Goal: Transaction & Acquisition: Book appointment/travel/reservation

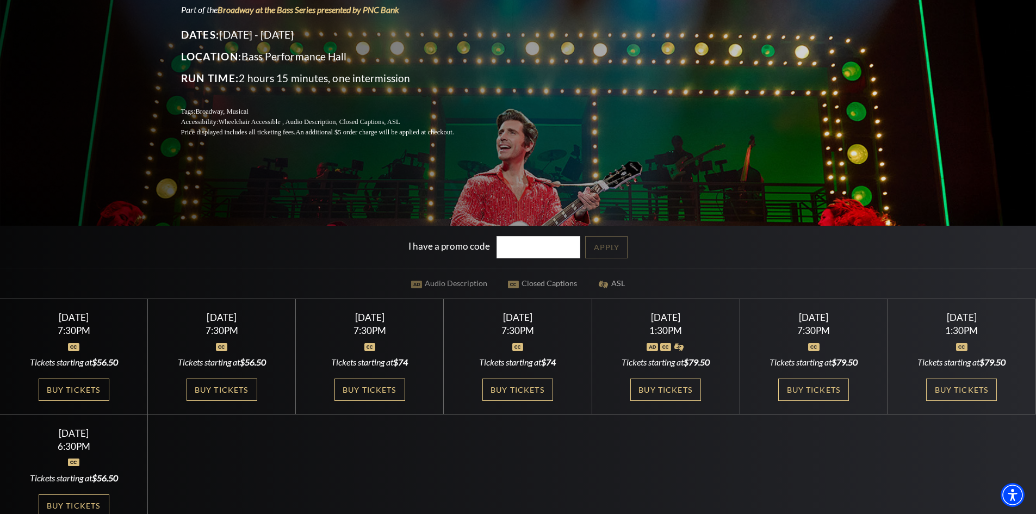
scroll to position [189, 0]
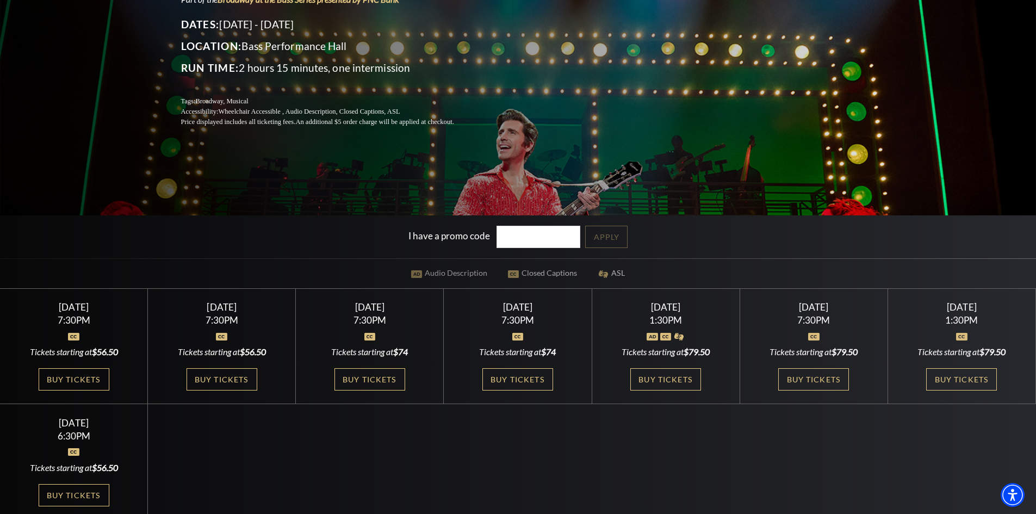
click at [512, 320] on div "7:30PM" at bounding box center [518, 319] width 122 height 9
drag, startPoint x: 512, startPoint y: 380, endPoint x: 503, endPoint y: 374, distance: 10.9
click at [503, 374] on link "Buy Tickets" at bounding box center [517, 379] width 71 height 22
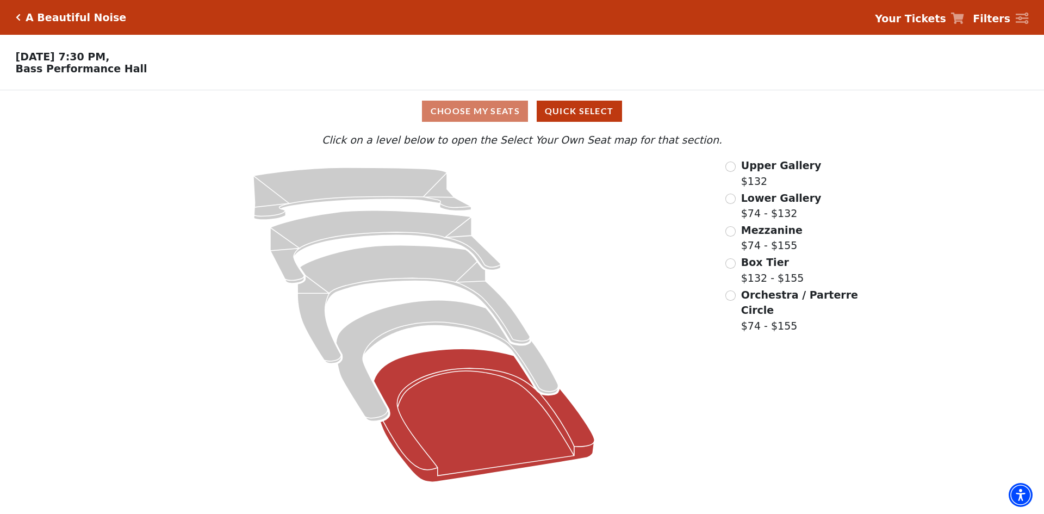
click at [486, 407] on icon "Orchestra / Parterre Circle - Seats Available: 73" at bounding box center [484, 415] width 221 height 133
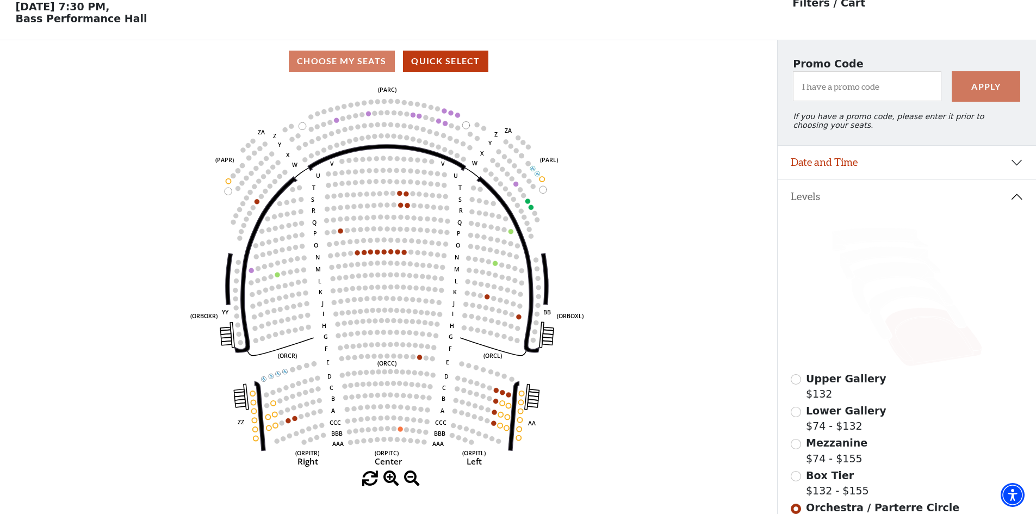
scroll to position [51, 0]
click at [906, 297] on icon at bounding box center [917, 312] width 98 height 53
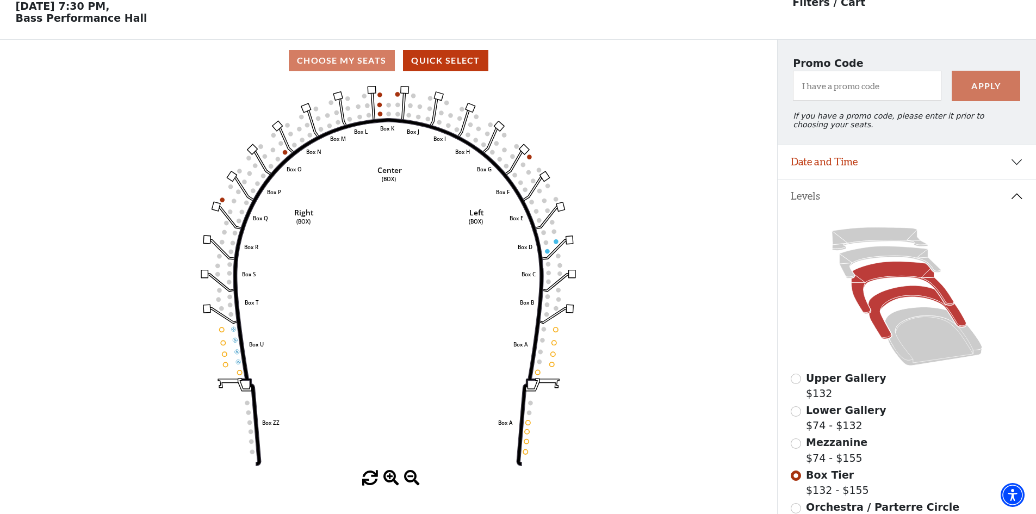
click at [897, 277] on icon at bounding box center [902, 288] width 102 height 52
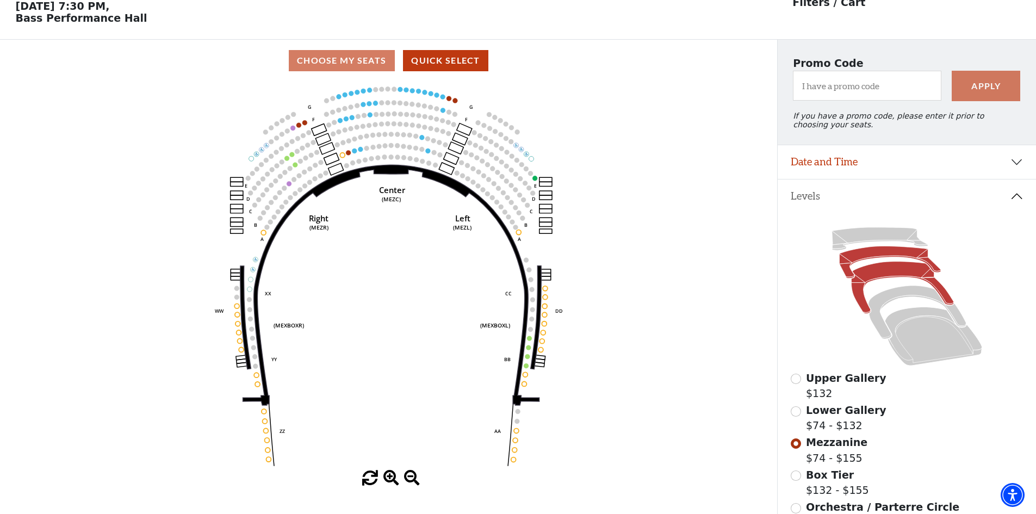
click at [859, 260] on icon at bounding box center [889, 262] width 101 height 32
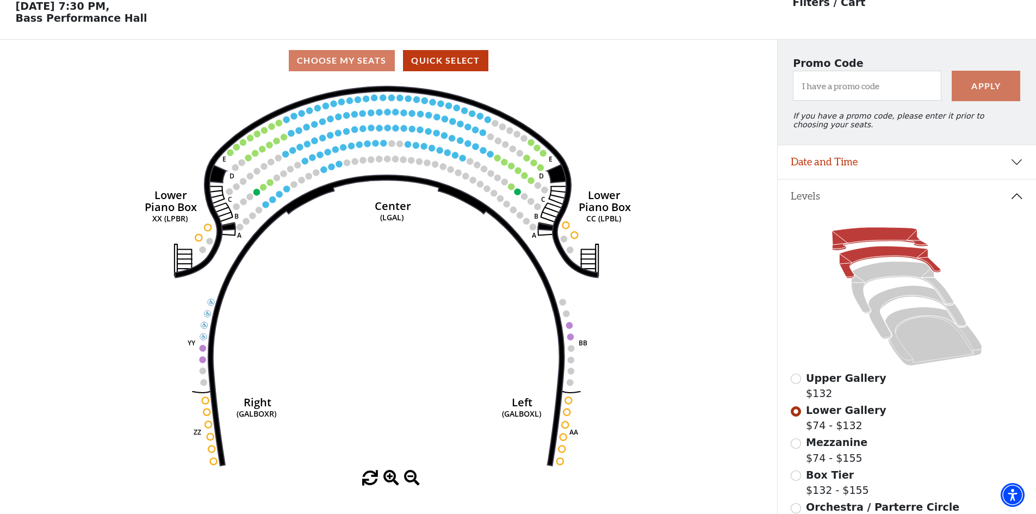
click at [867, 241] on icon at bounding box center [879, 238] width 96 height 23
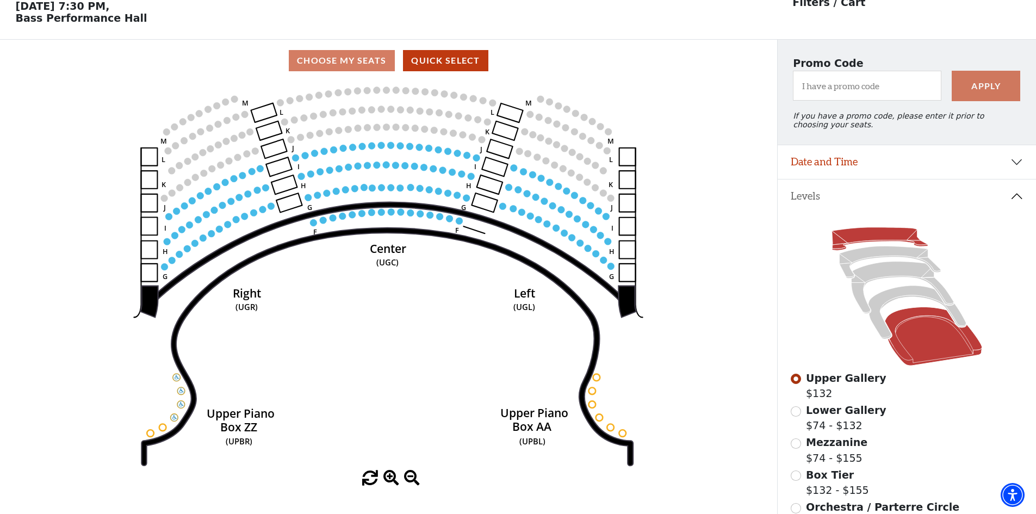
click at [916, 338] on icon at bounding box center [933, 336] width 97 height 59
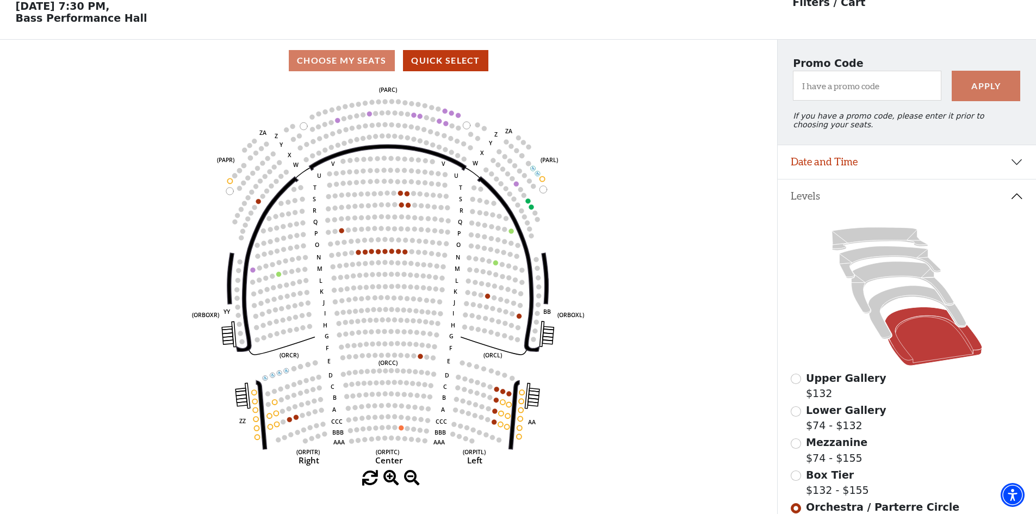
click at [677, 175] on icon "Left (ORPITL) Right (ORPITR) Center (ORPITC) ZZ AA YY BB ZA ZA (ORCL) (ORCR) (O…" at bounding box center [388, 276] width 699 height 389
click at [884, 303] on icon at bounding box center [917, 312] width 98 height 53
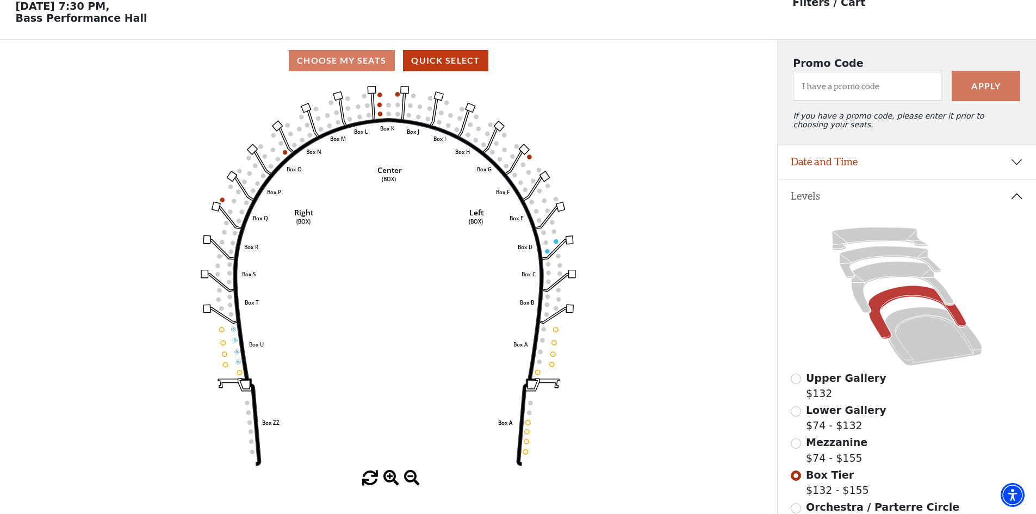
click at [794, 459] on div "Mezzanine $74 - $155" at bounding box center [907, 449] width 233 height 31
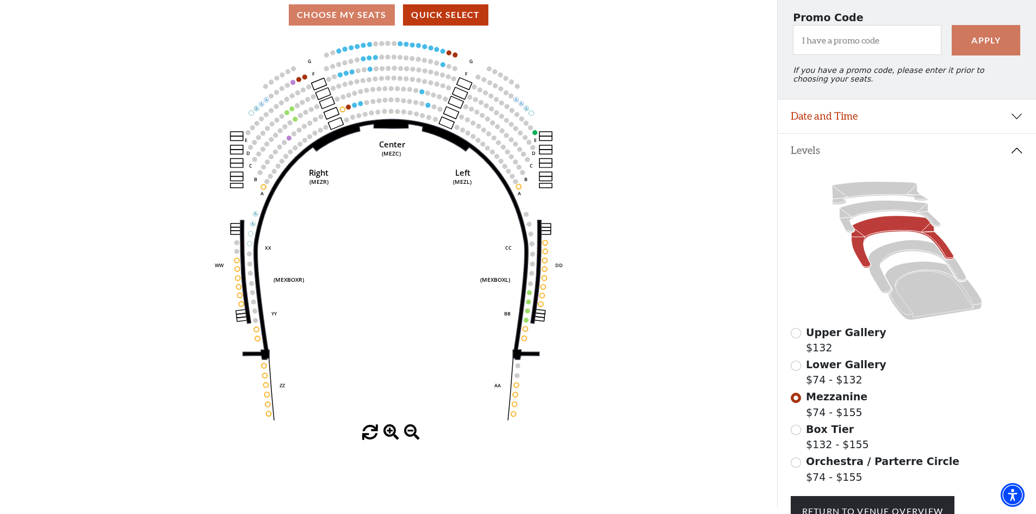
scroll to position [92, 0]
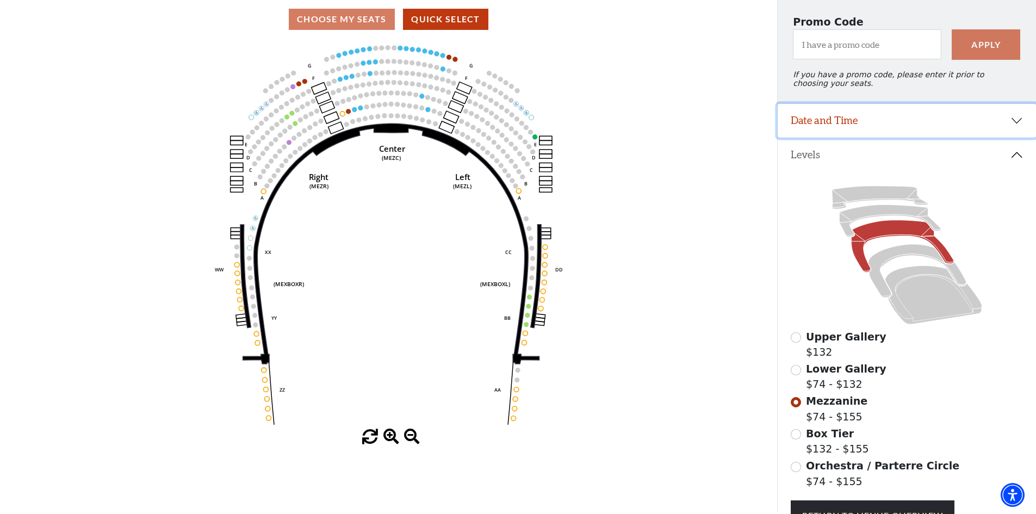
click at [1017, 126] on button "Date and Time" at bounding box center [907, 121] width 258 height 34
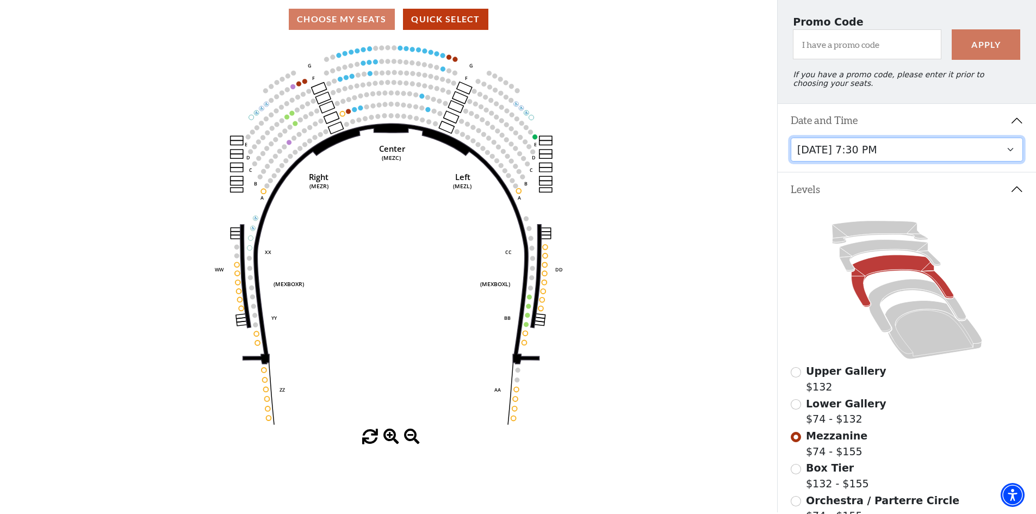
click at [1009, 158] on select "[DATE] 7:30 PM [DATE] 7:30 PM [DATE] 7:30 PM [DATE] 7:30 PM [DATE] 1:30 PM [DAT…" at bounding box center [907, 150] width 233 height 24
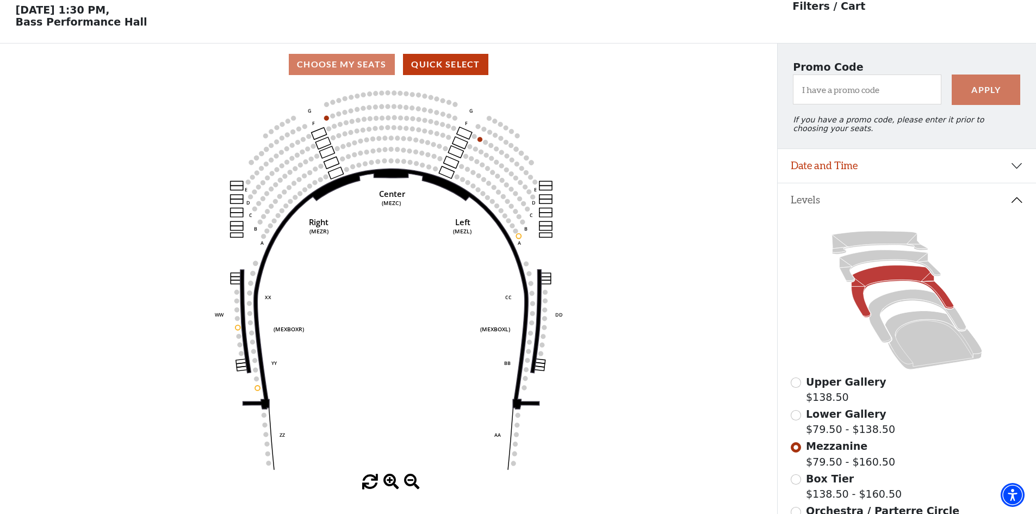
scroll to position [51, 0]
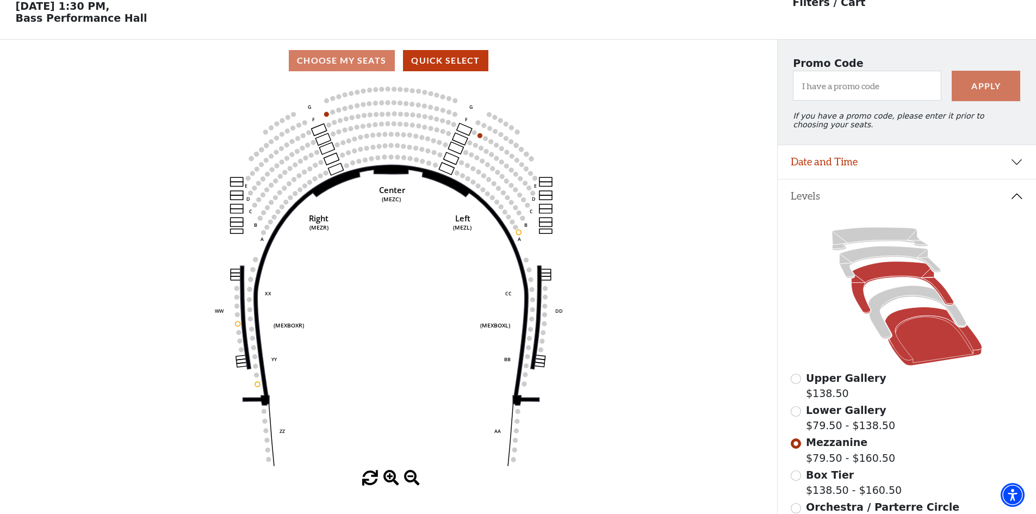
click at [943, 345] on icon at bounding box center [933, 336] width 97 height 59
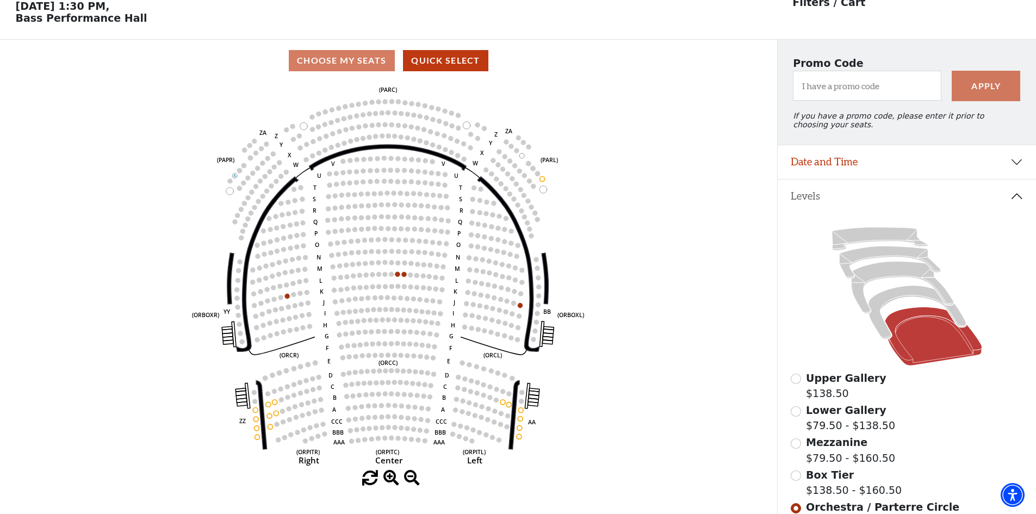
click at [907, 305] on icon at bounding box center [907, 296] width 233 height 147
click at [903, 299] on icon at bounding box center [917, 312] width 98 height 53
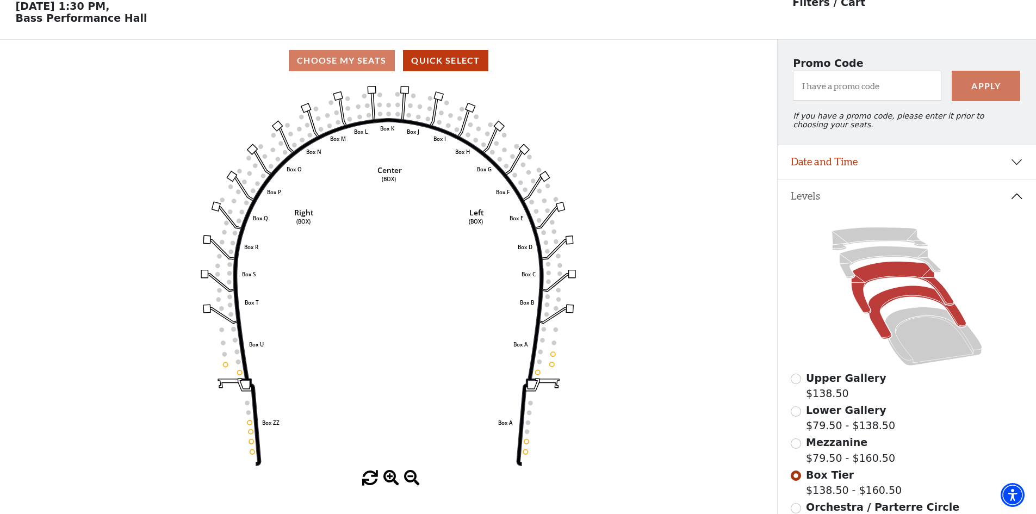
click at [892, 273] on icon at bounding box center [902, 288] width 102 height 52
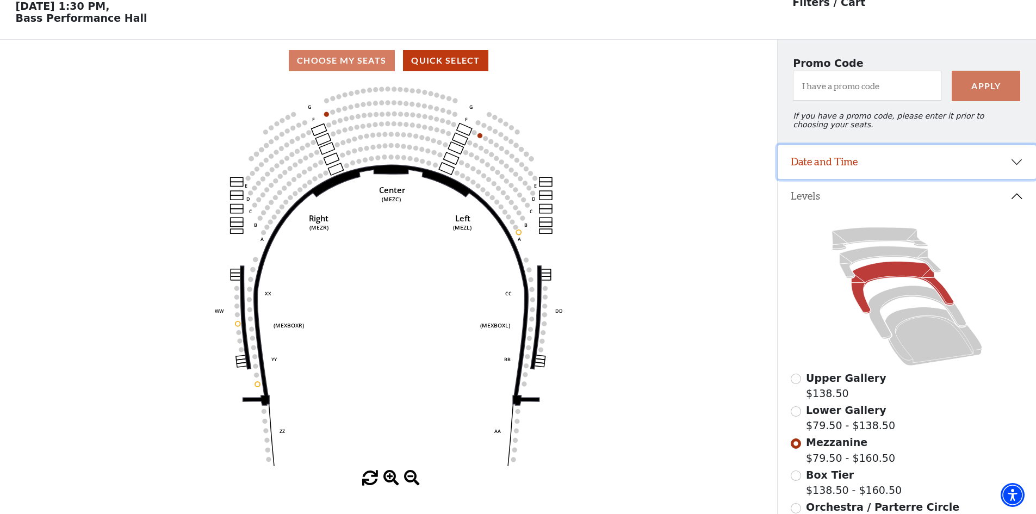
click at [1013, 173] on button "Date and Time" at bounding box center [907, 162] width 258 height 34
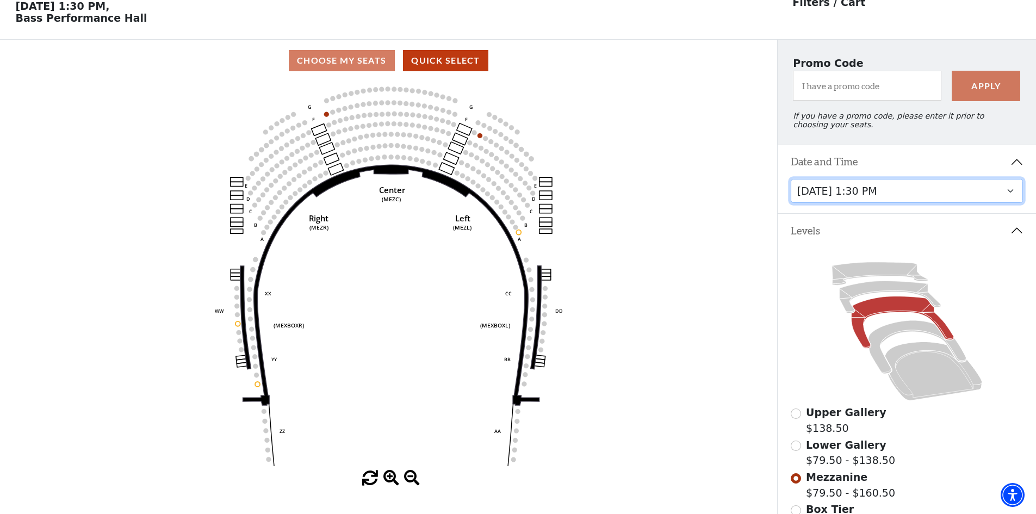
click at [1002, 203] on select "[DATE] 7:30 PM [DATE] 7:30 PM [DATE] 7:30 PM [DATE] 7:30 PM [DATE] 1:30 PM [DAT…" at bounding box center [907, 191] width 233 height 24
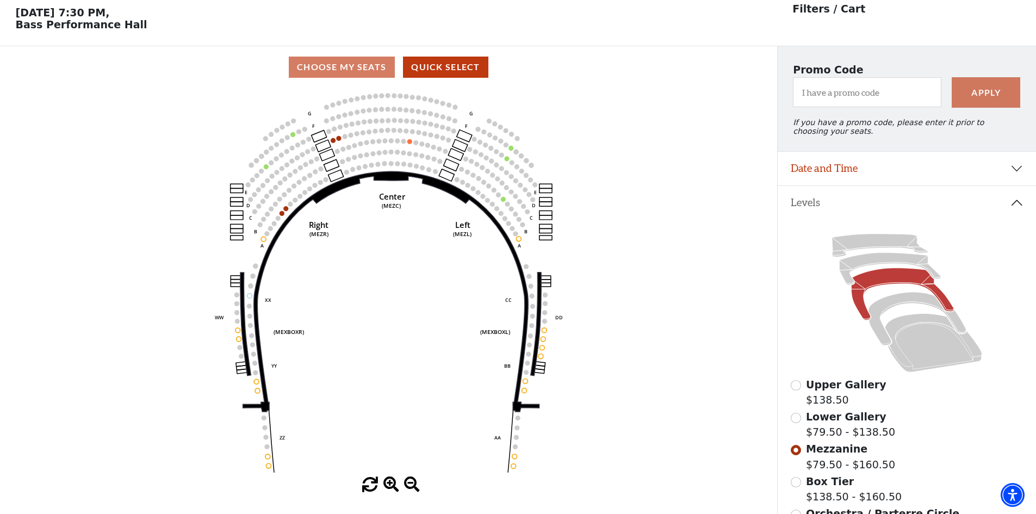
scroll to position [51, 0]
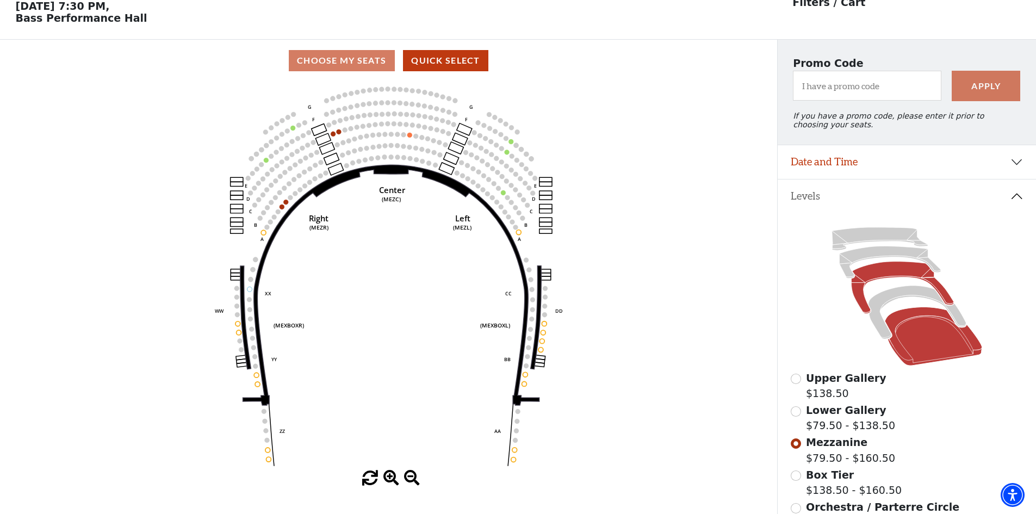
click at [927, 345] on icon at bounding box center [933, 336] width 97 height 59
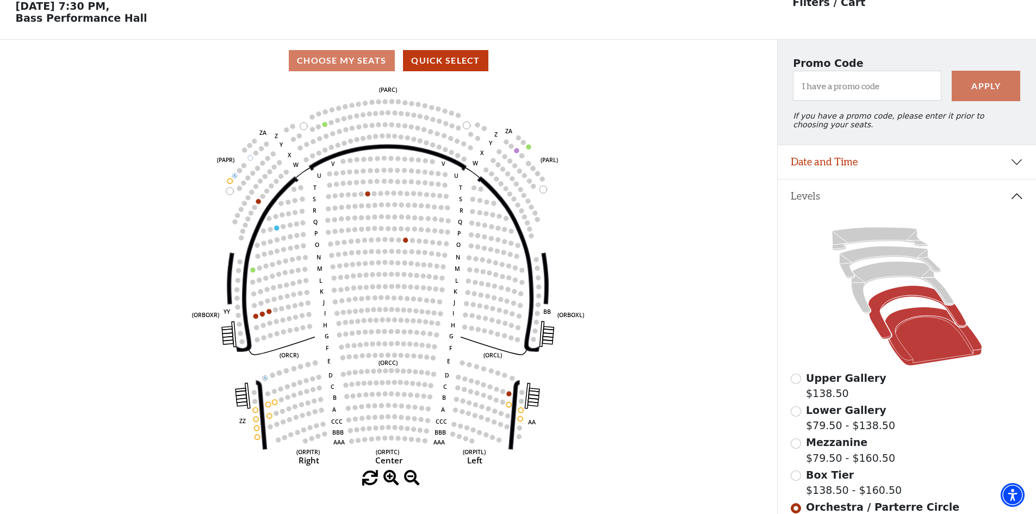
click at [902, 297] on icon at bounding box center [917, 312] width 98 height 53
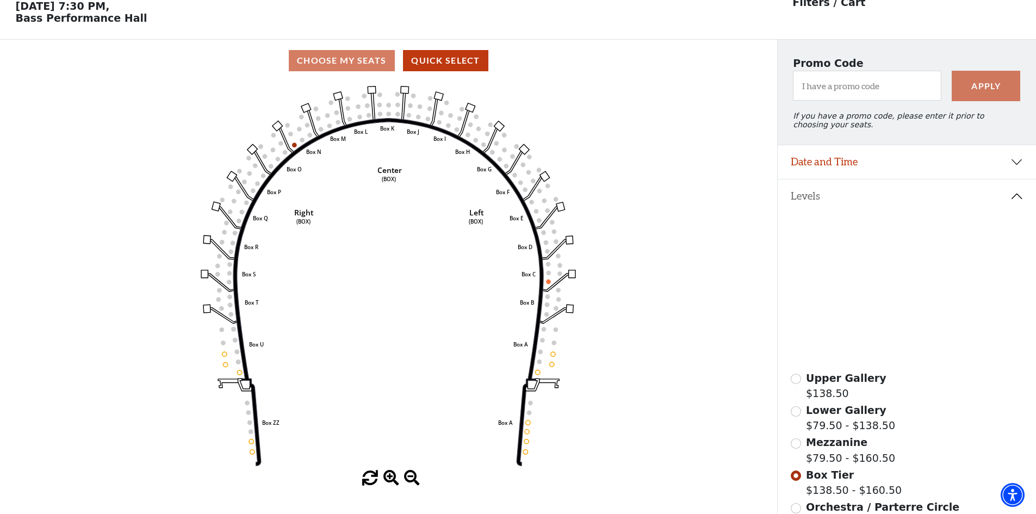
click at [901, 277] on icon at bounding box center [902, 288] width 102 height 52
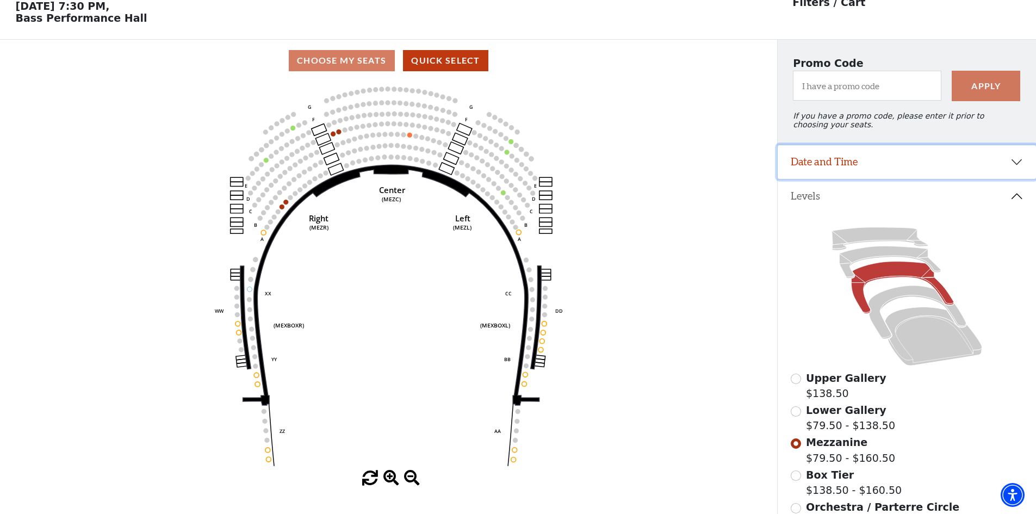
click at [1021, 174] on button "Date and Time" at bounding box center [907, 162] width 258 height 34
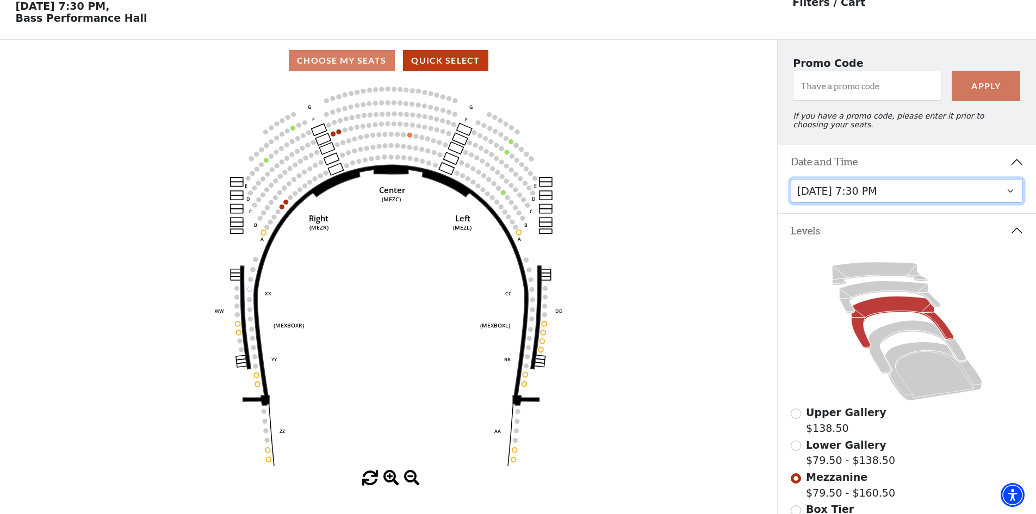
click at [1009, 198] on select "[DATE] 7:30 PM [DATE] 7:30 PM [DATE] 7:30 PM [DATE] 7:30 PM [DATE] 1:30 PM [DAT…" at bounding box center [907, 191] width 233 height 24
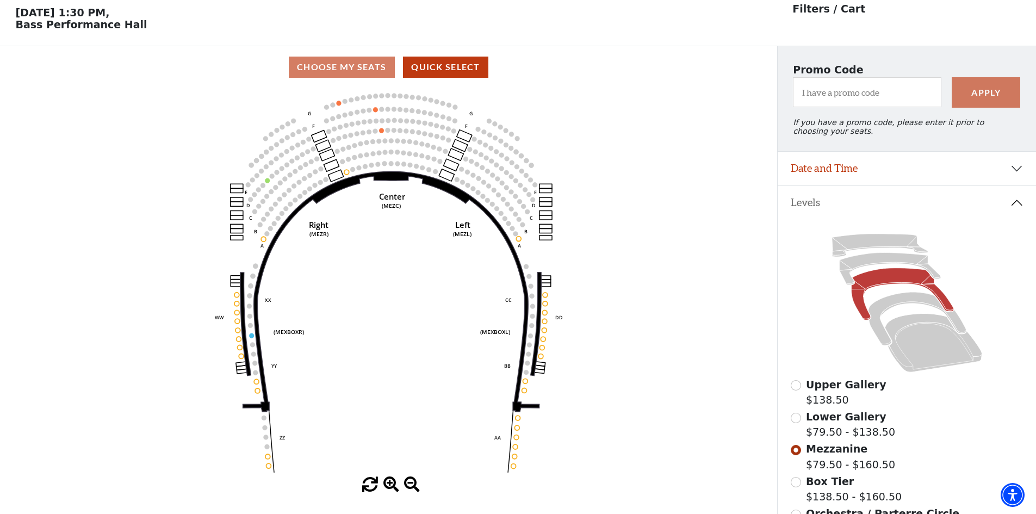
scroll to position [51, 0]
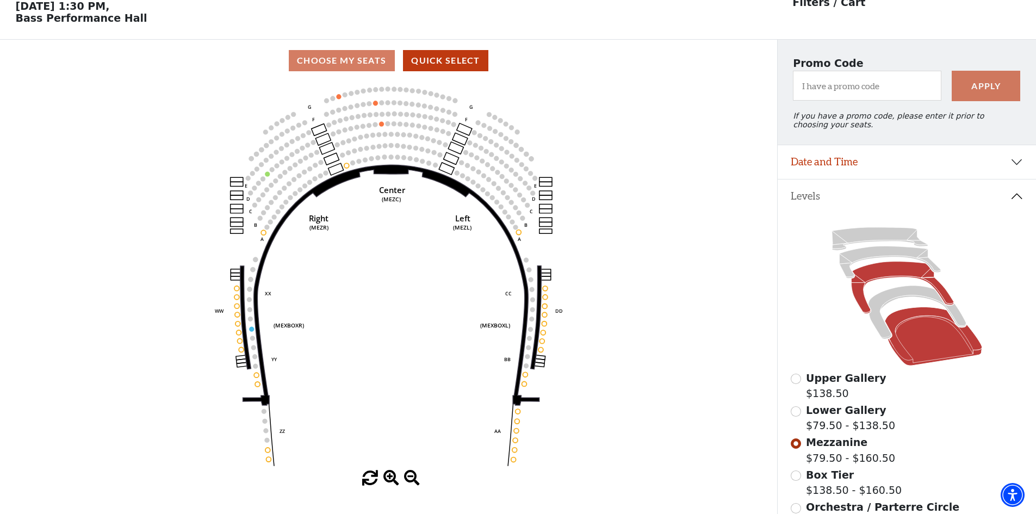
click at [938, 345] on icon at bounding box center [933, 336] width 97 height 59
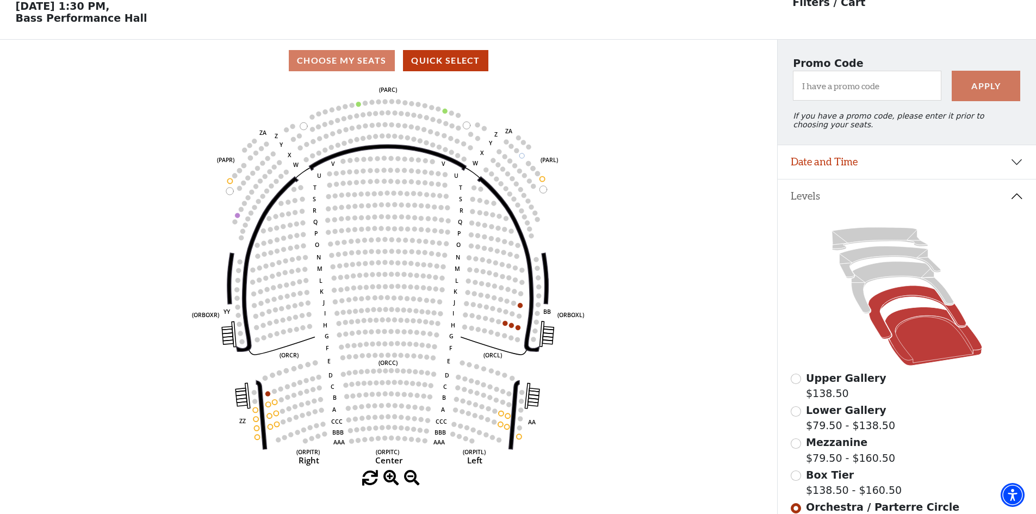
click at [899, 297] on icon at bounding box center [917, 312] width 98 height 53
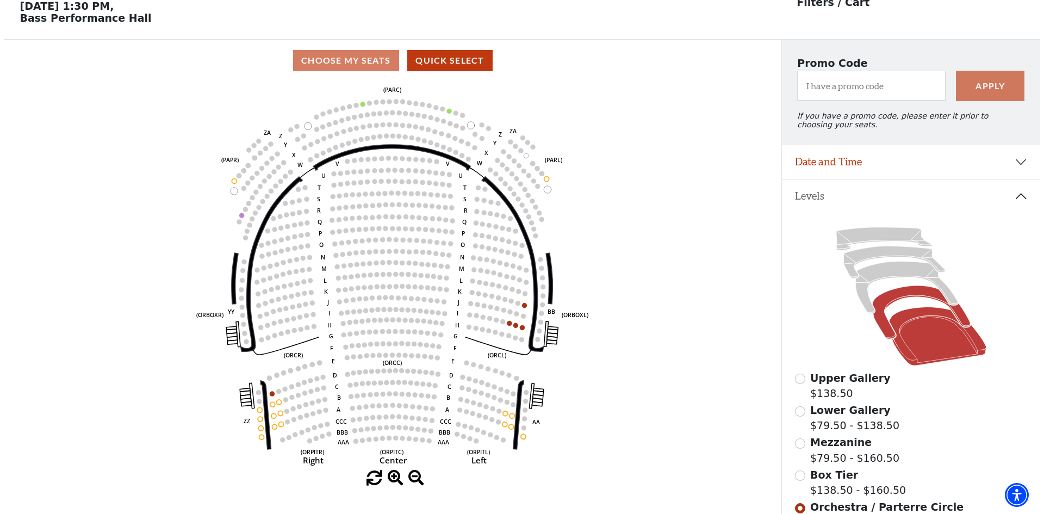
scroll to position [0, 0]
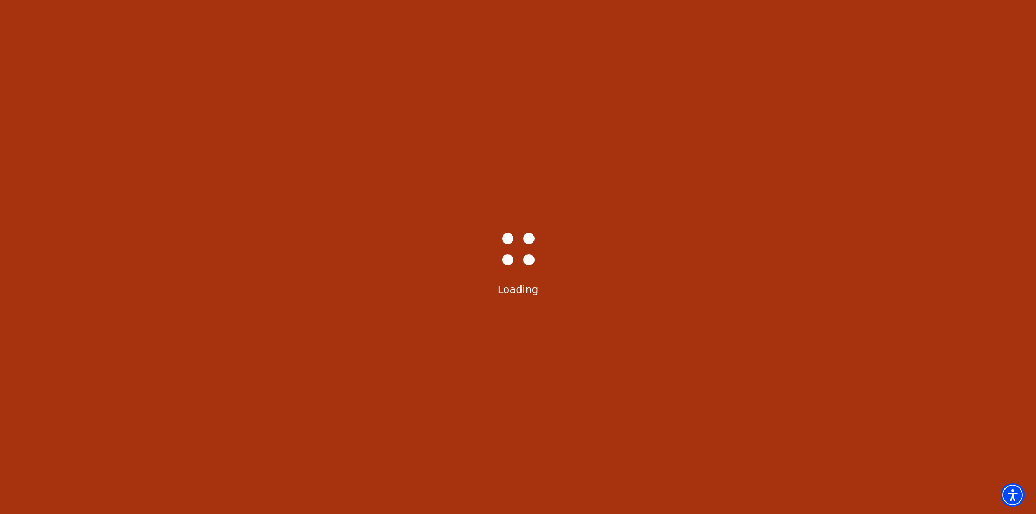
select select "6226"
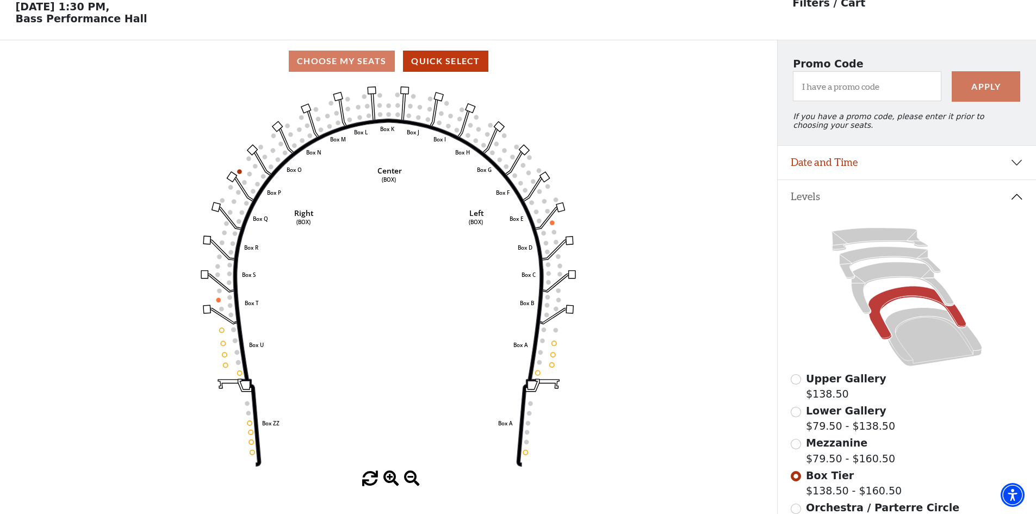
scroll to position [51, 0]
click at [1018, 170] on button "Date and Time" at bounding box center [907, 162] width 258 height 34
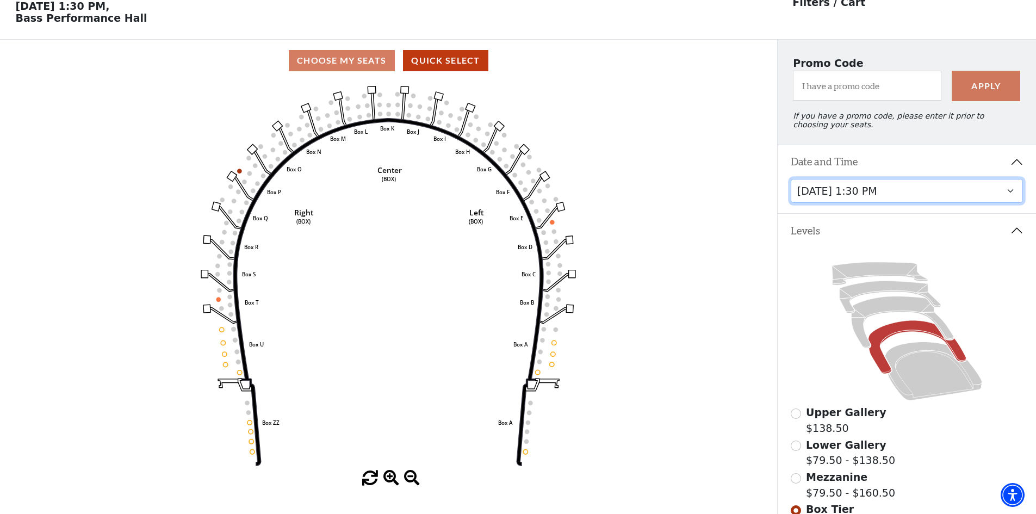
click at [1011, 199] on select "[DATE] 7:30 PM [DATE] 7:30 PM [DATE] 7:30 PM [DATE] 7:30 PM [DATE] 1:30 PM [DAT…" at bounding box center [907, 191] width 233 height 24
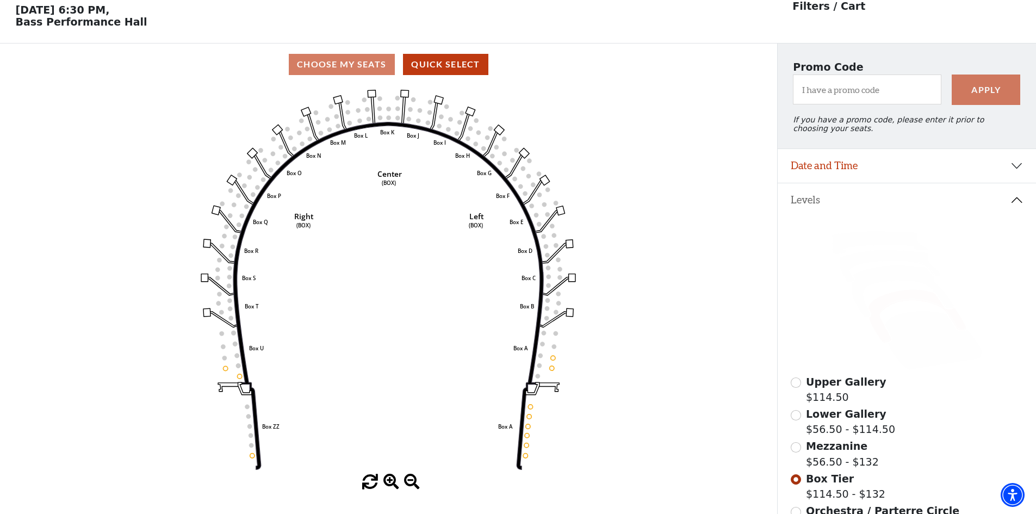
scroll to position [51, 0]
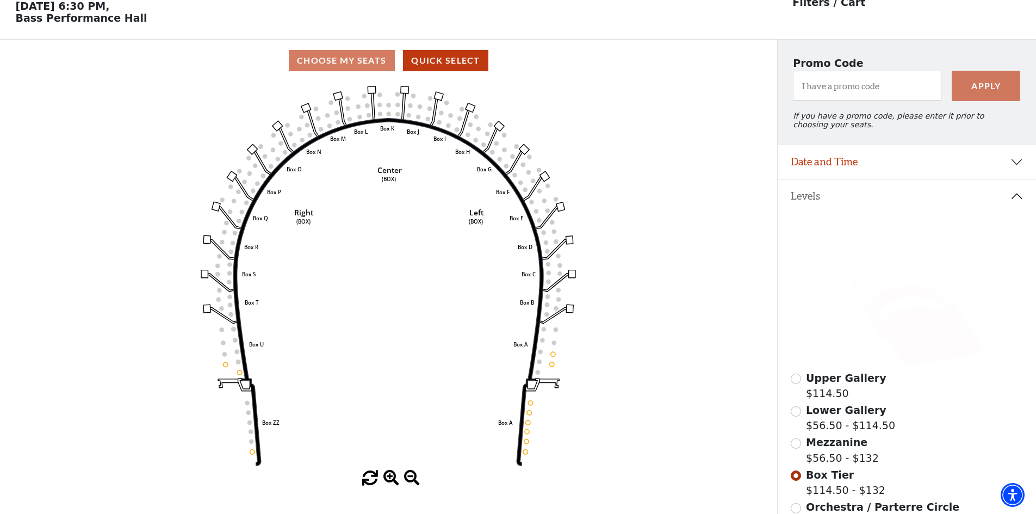
click at [922, 345] on icon at bounding box center [933, 336] width 97 height 59
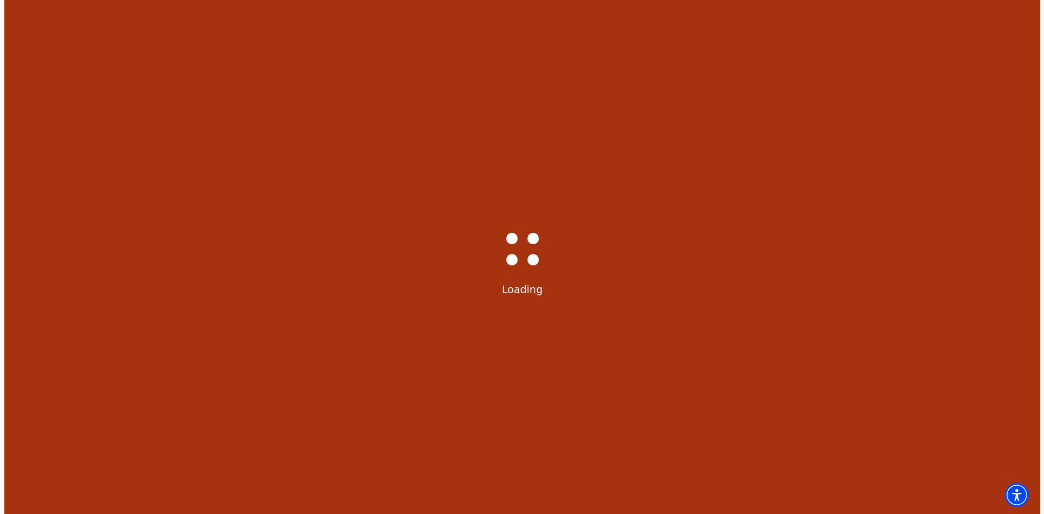
scroll to position [0, 0]
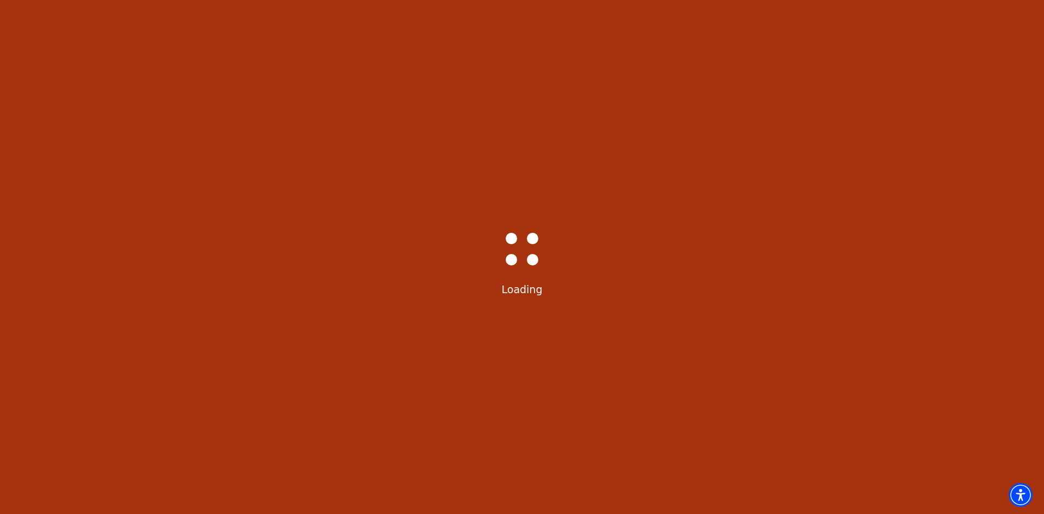
select select "6227"
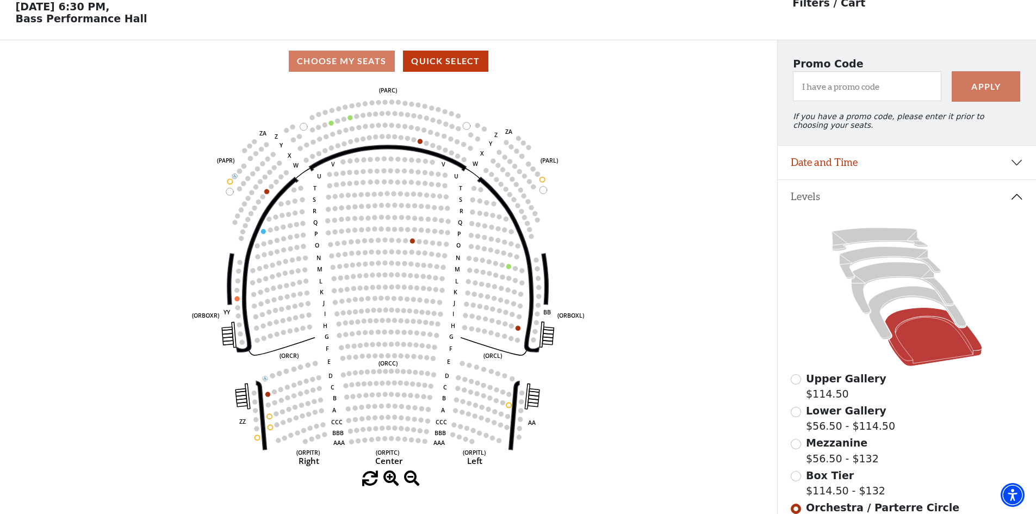
scroll to position [51, 0]
click at [1017, 171] on button "Date and Time" at bounding box center [907, 162] width 258 height 34
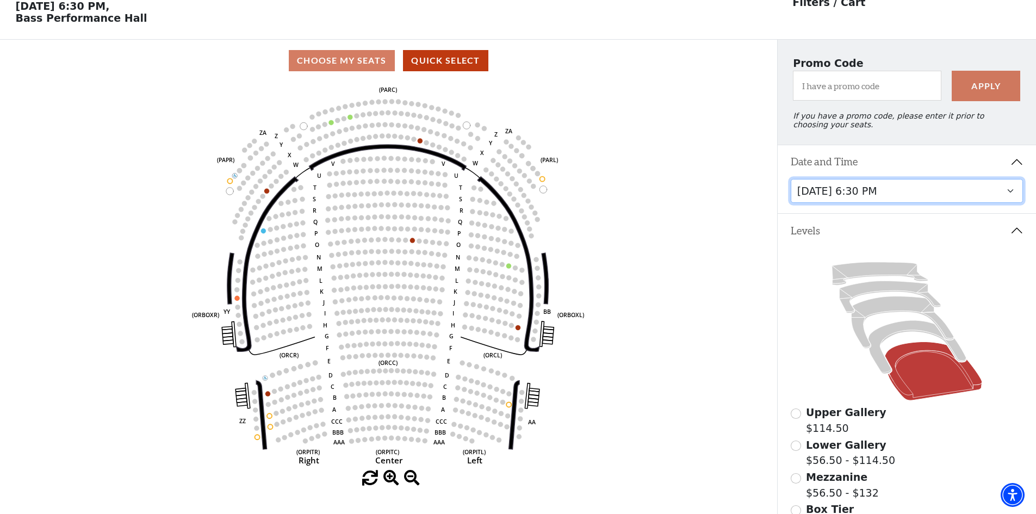
click at [1009, 194] on select "[DATE] 7:30 PM [DATE] 7:30 PM [DATE] 7:30 PM [DATE] 7:30 PM [DATE] 1:30 PM [DAT…" at bounding box center [907, 191] width 233 height 24
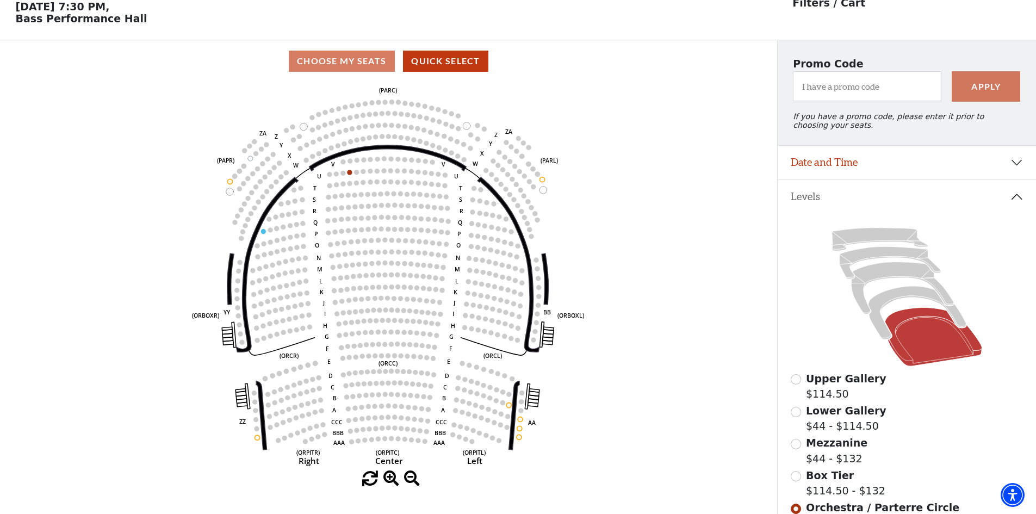
scroll to position [51, 0]
click at [1017, 172] on button "Date and Time" at bounding box center [907, 162] width 258 height 34
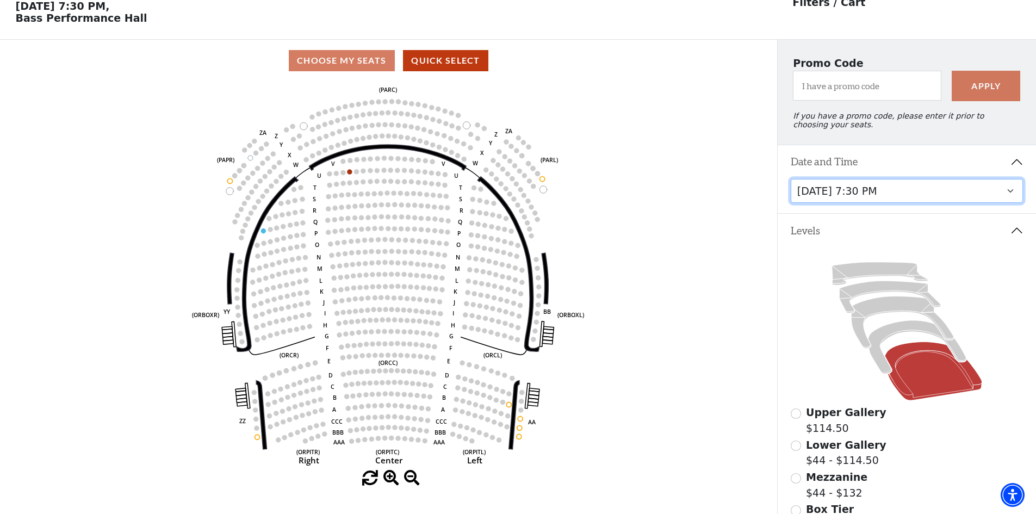
click at [1010, 197] on select "[DATE] 7:30 PM [DATE] 7:30 PM [DATE] 7:30 PM [DATE] 7:30 PM [DATE] 1:30 PM [DAT…" at bounding box center [907, 191] width 233 height 24
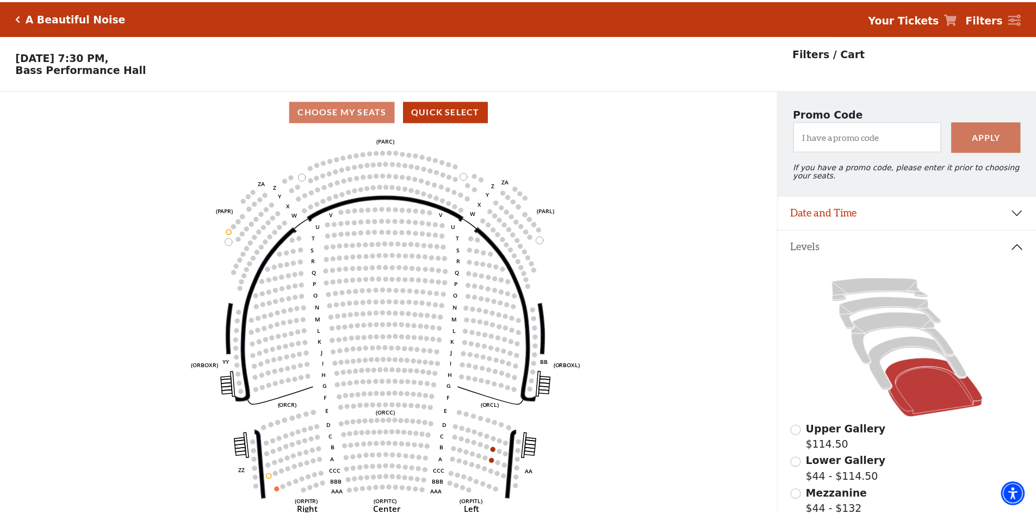
scroll to position [51, 0]
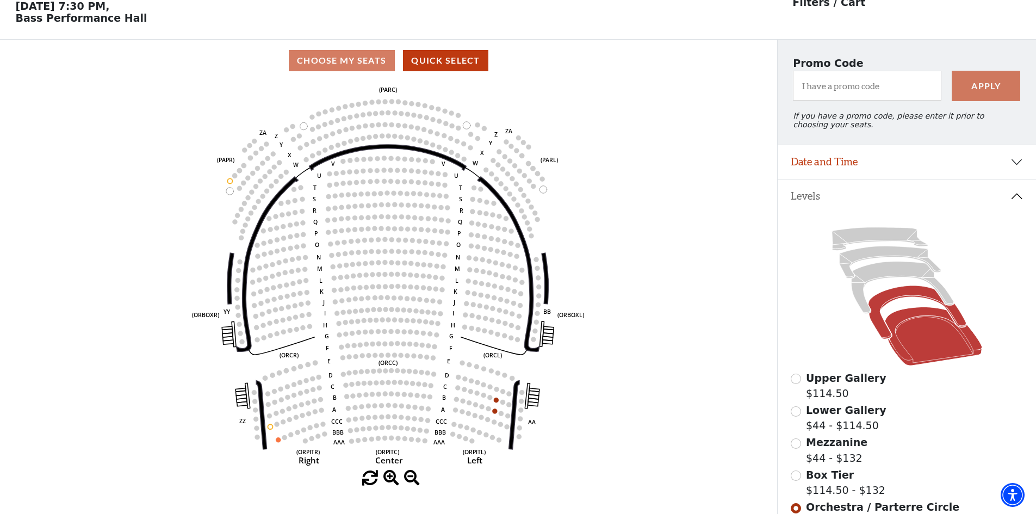
click at [915, 299] on icon at bounding box center [917, 312] width 98 height 53
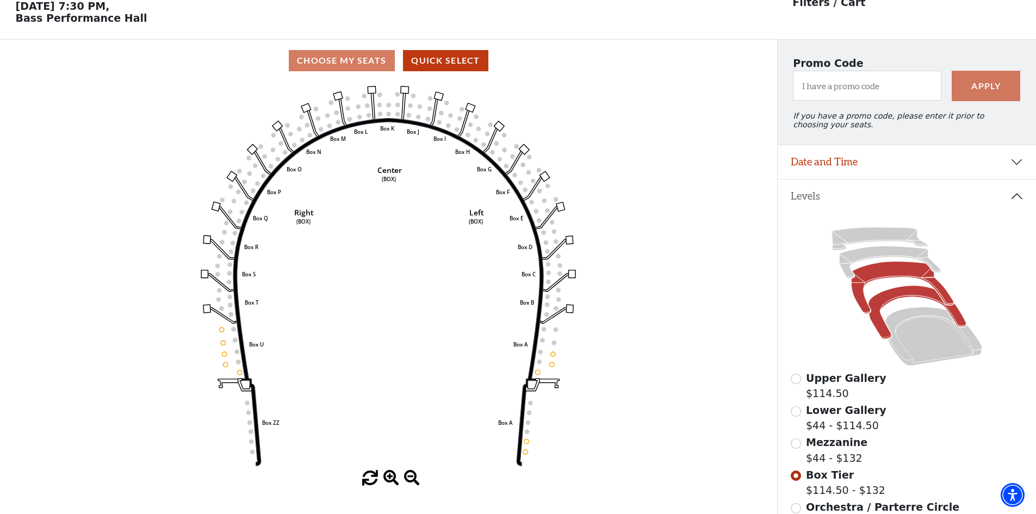
click at [901, 279] on icon at bounding box center [902, 288] width 102 height 52
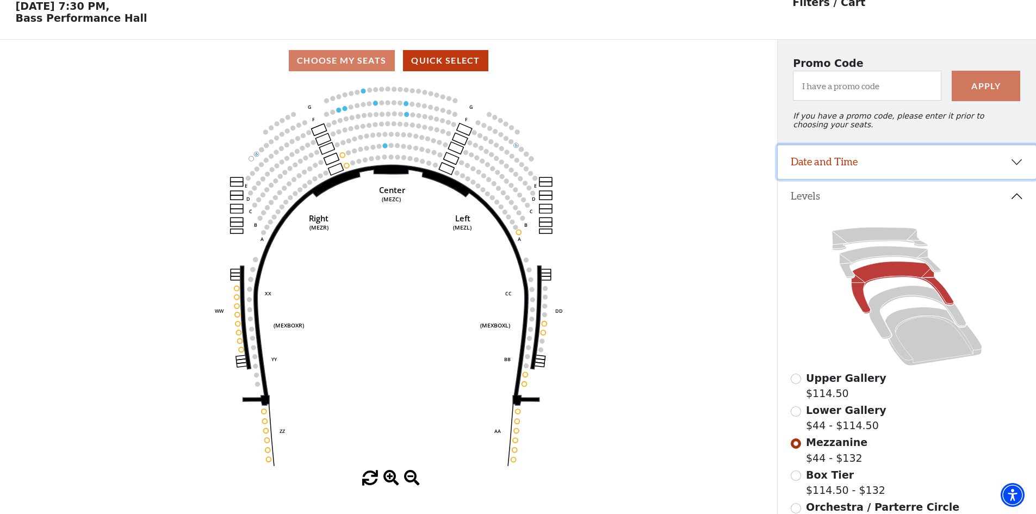
click at [1025, 175] on button "Date and Time" at bounding box center [907, 162] width 258 height 34
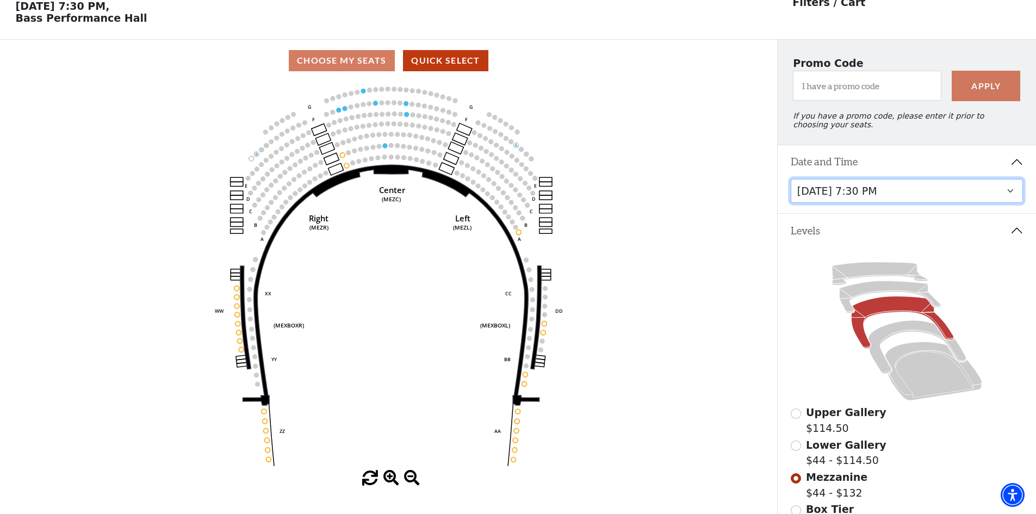
click at [1009, 200] on select "[DATE] 7:30 PM [DATE] 7:30 PM [DATE] 7:30 PM [DATE] 7:30 PM [DATE] 1:30 PM [DAT…" at bounding box center [907, 191] width 233 height 24
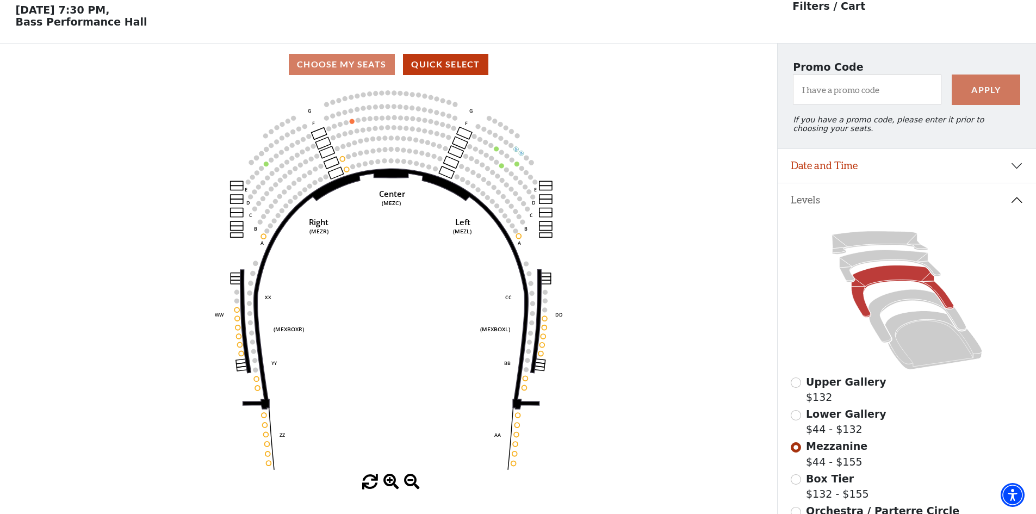
scroll to position [51, 0]
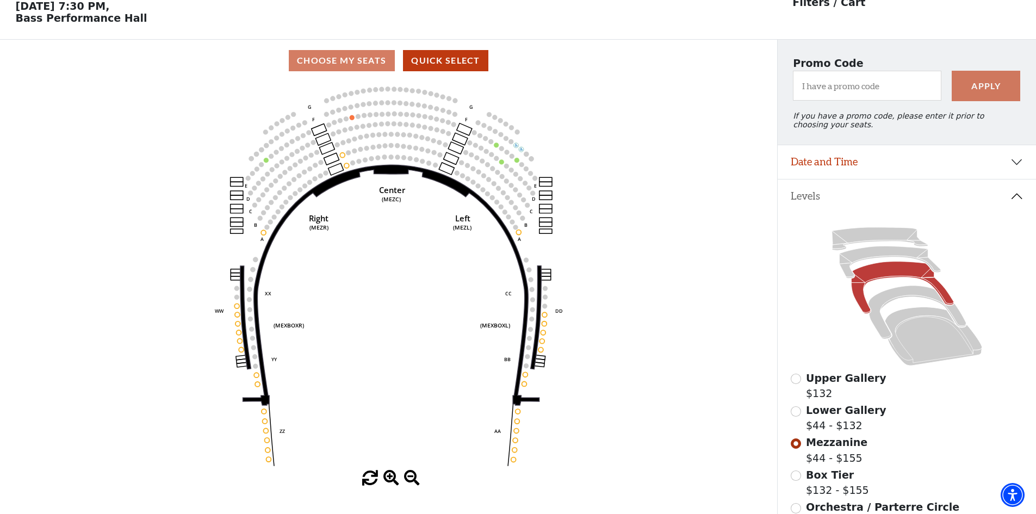
click at [911, 293] on icon at bounding box center [907, 296] width 233 height 147
click at [910, 301] on icon at bounding box center [917, 312] width 98 height 53
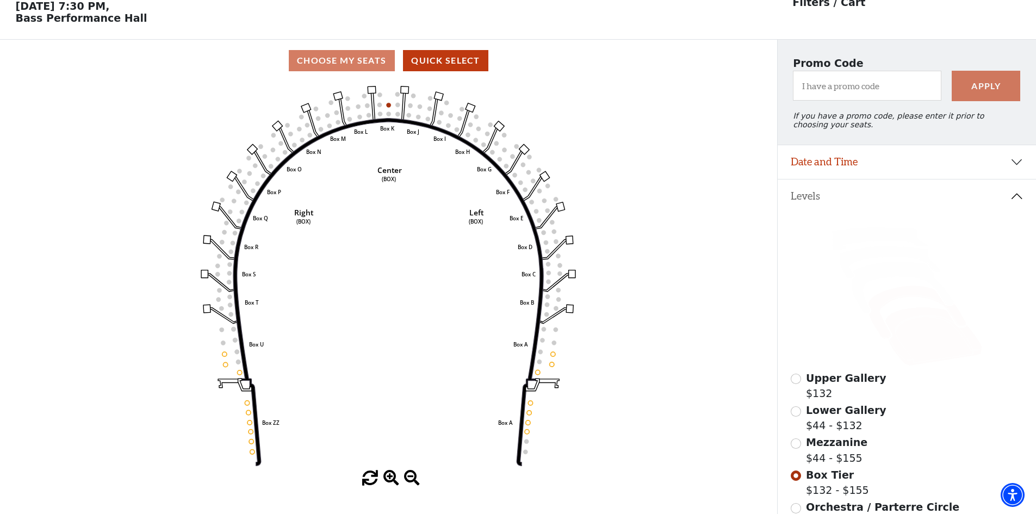
click at [918, 342] on icon at bounding box center [933, 336] width 97 height 59
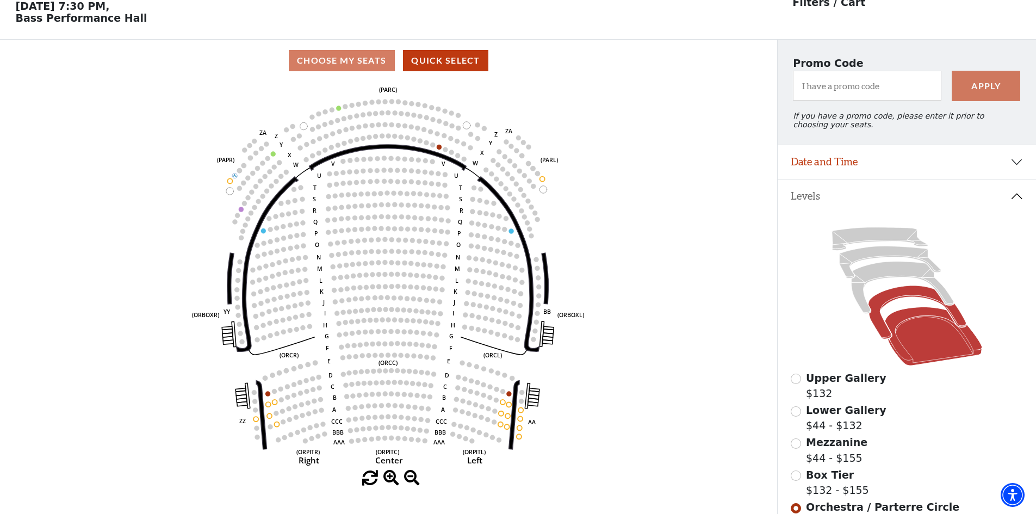
click at [885, 309] on icon at bounding box center [917, 312] width 98 height 53
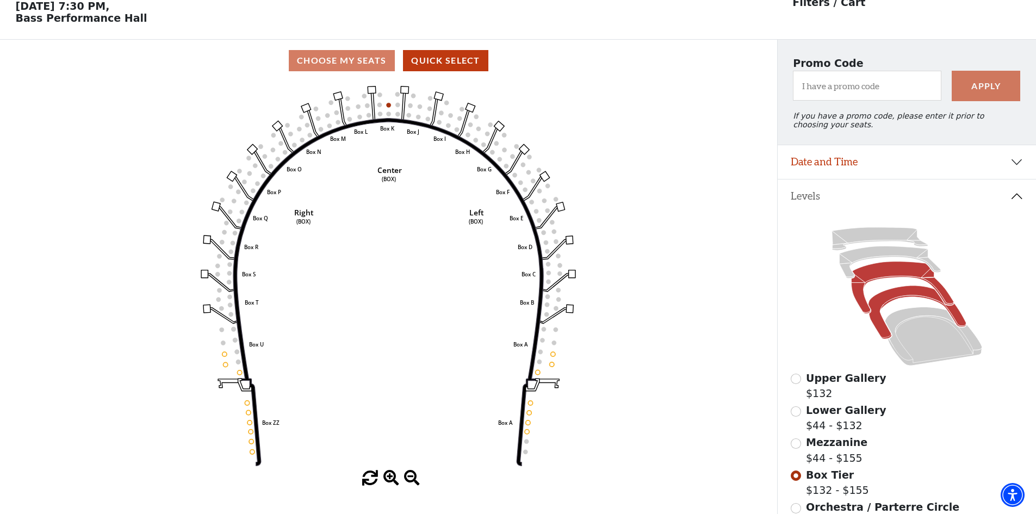
click at [887, 281] on icon at bounding box center [902, 288] width 102 height 52
